Goal: Task Accomplishment & Management: Manage account settings

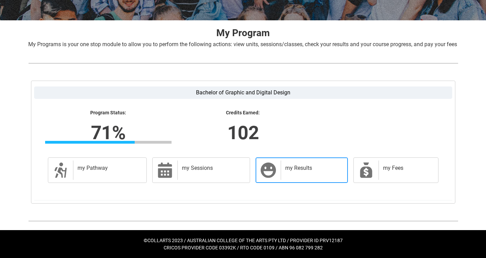
scroll to position [125, 0]
click at [295, 176] on div "my Results" at bounding box center [313, 170] width 64 height 19
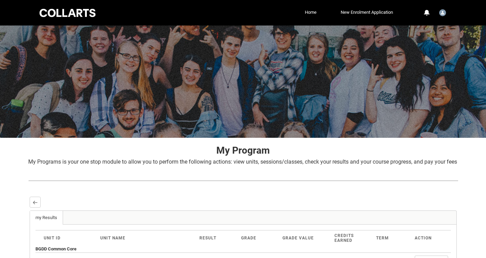
scroll to position [0, 0]
click at [35, 205] on lightning-primitive-icon "button" at bounding box center [35, 202] width 5 height 5
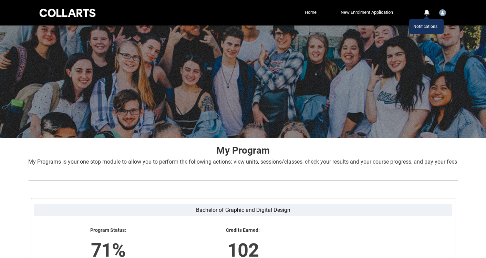
click at [427, 11] on div "0" at bounding box center [427, 13] width 6 height 6
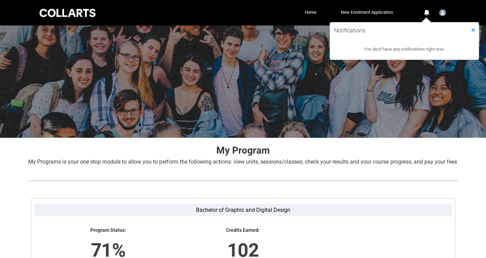
click at [443, 14] on img "User Profile Student.alilana.20241980" at bounding box center [442, 12] width 7 height 7
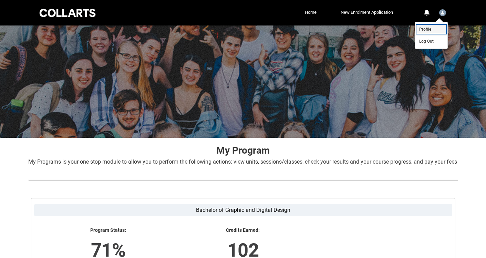
click at [429, 29] on span "Profile" at bounding box center [425, 29] width 12 height 6
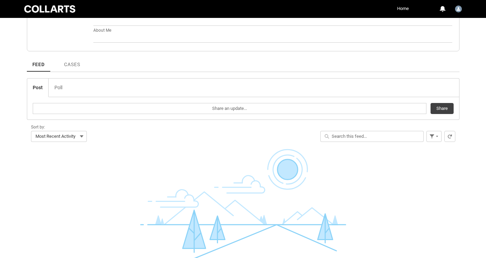
scroll to position [163, 0]
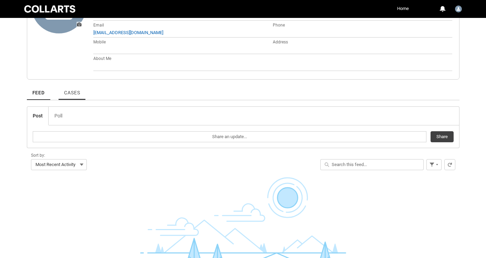
click at [68, 97] on link "Cases" at bounding box center [72, 90] width 27 height 19
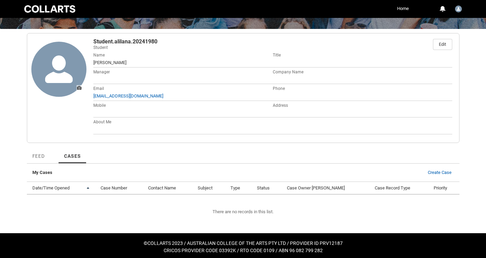
scroll to position [99, 0]
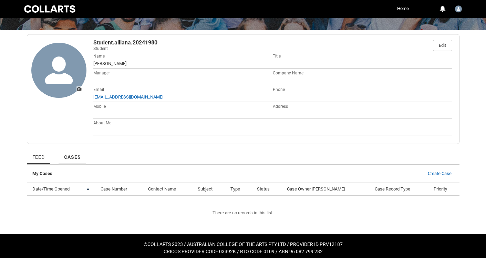
click at [44, 160] on link "Feed" at bounding box center [39, 154] width 24 height 19
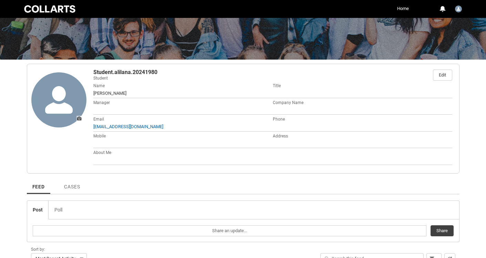
scroll to position [50, 0]
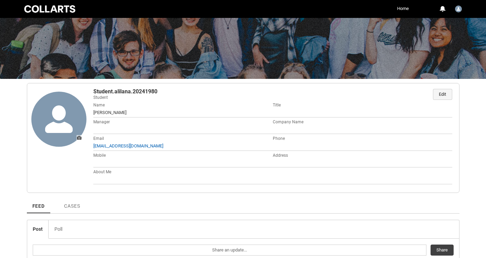
click at [442, 95] on div "Edit" at bounding box center [442, 94] width 7 height 10
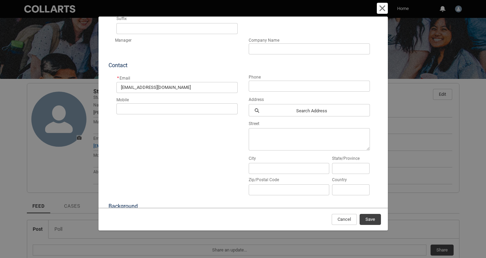
scroll to position [109, 0]
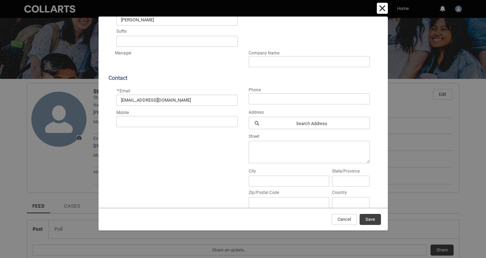
click at [382, 7] on lightning-primitive-icon "button" at bounding box center [382, 8] width 8 height 8
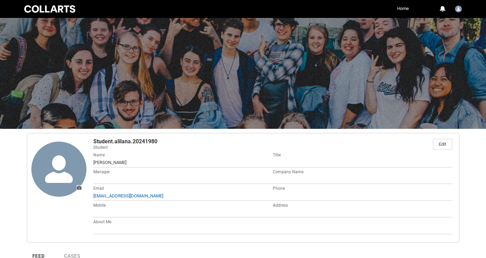
scroll to position [0, 0]
